Goal: Task Accomplishment & Management: Use online tool/utility

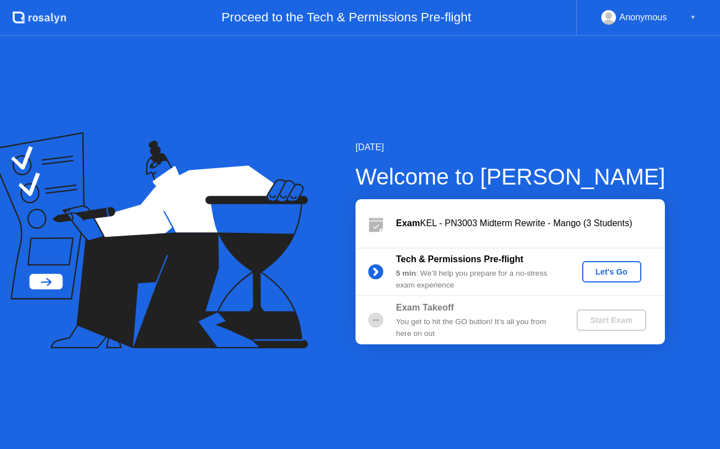
click at [609, 273] on div "Let's Go" at bounding box center [611, 271] width 50 height 9
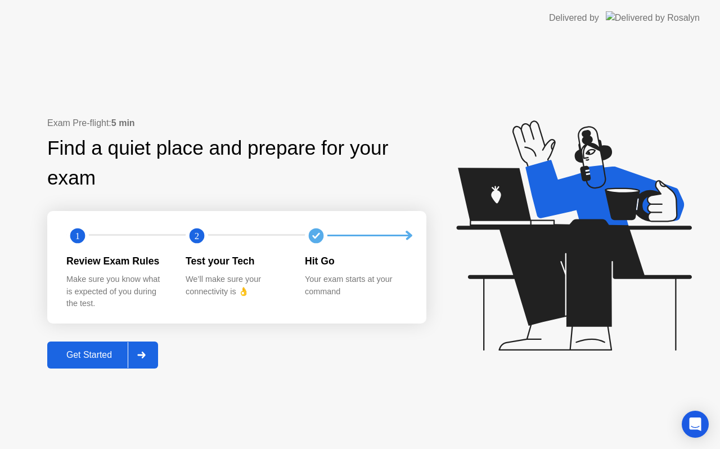
click at [87, 345] on button "Get Started" at bounding box center [102, 354] width 111 height 27
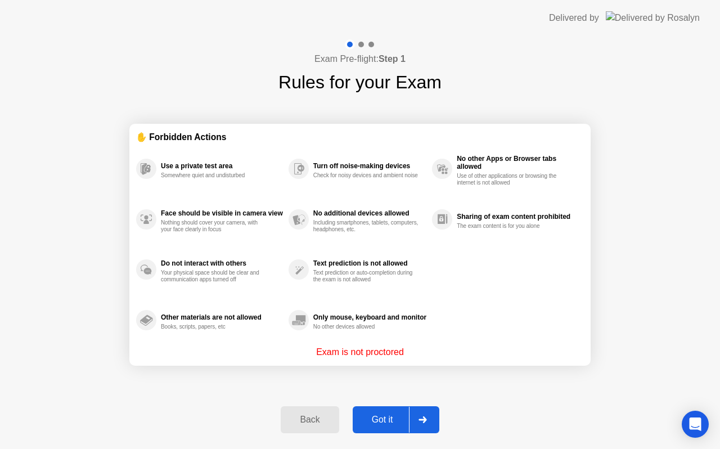
click at [382, 412] on button "Got it" at bounding box center [396, 419] width 87 height 27
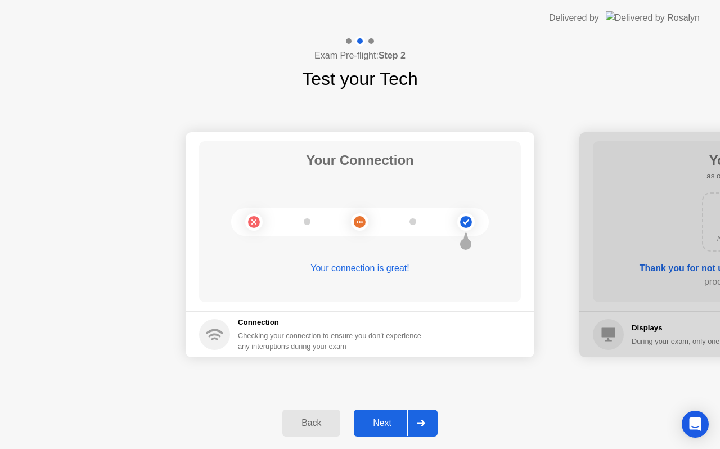
click at [382, 412] on button "Next" at bounding box center [396, 422] width 84 height 27
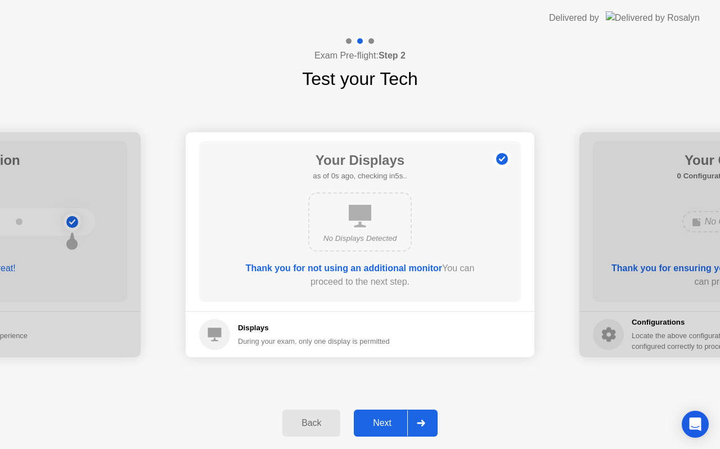
click at [382, 412] on button "Next" at bounding box center [396, 422] width 84 height 27
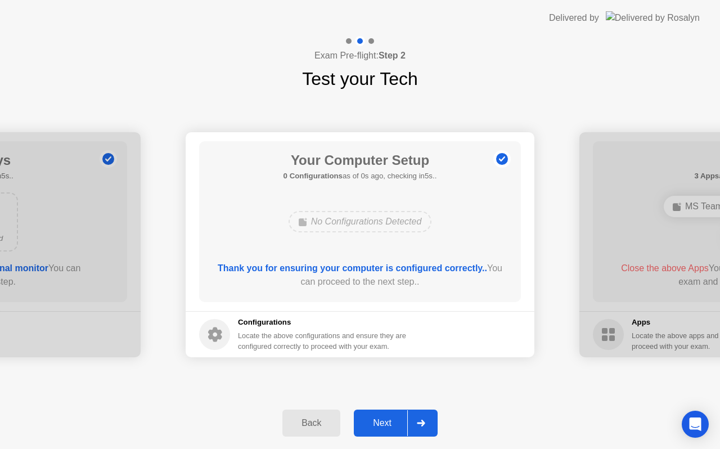
click at [382, 412] on button "Next" at bounding box center [396, 422] width 84 height 27
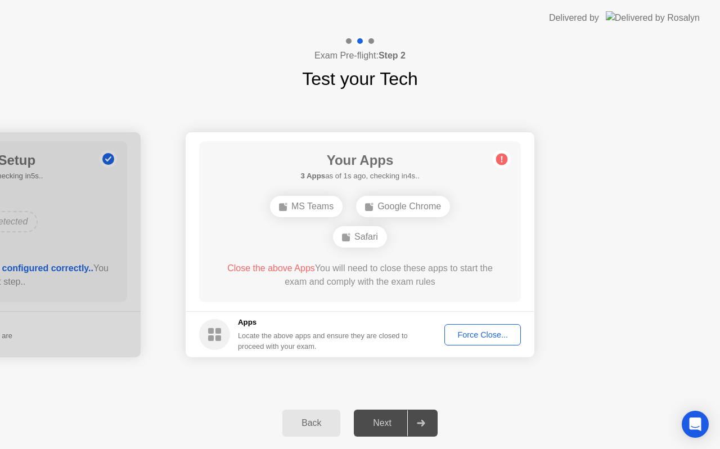
click at [468, 334] on div "Force Close..." at bounding box center [482, 334] width 69 height 9
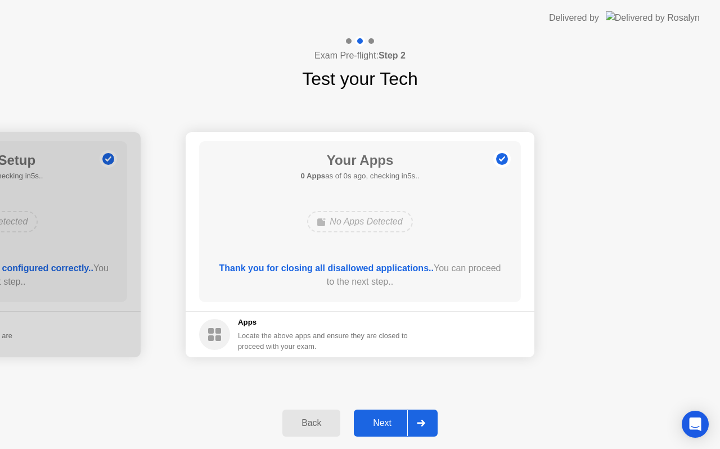
click at [382, 425] on div "Next" at bounding box center [382, 423] width 50 height 10
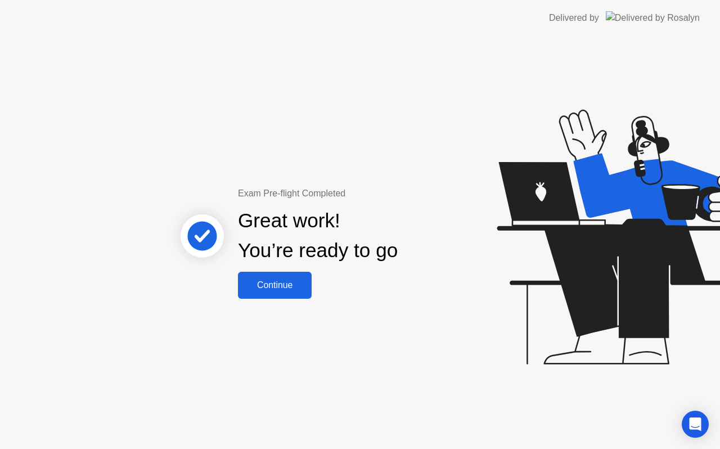
click at [274, 280] on div "Continue" at bounding box center [274, 285] width 67 height 10
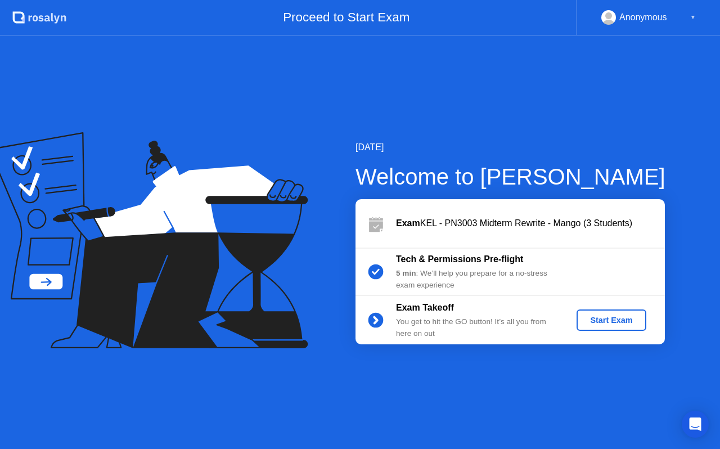
click at [621, 320] on div "Start Exam" at bounding box center [611, 319] width 60 height 9
